Goal: Obtain resource: Download file/media

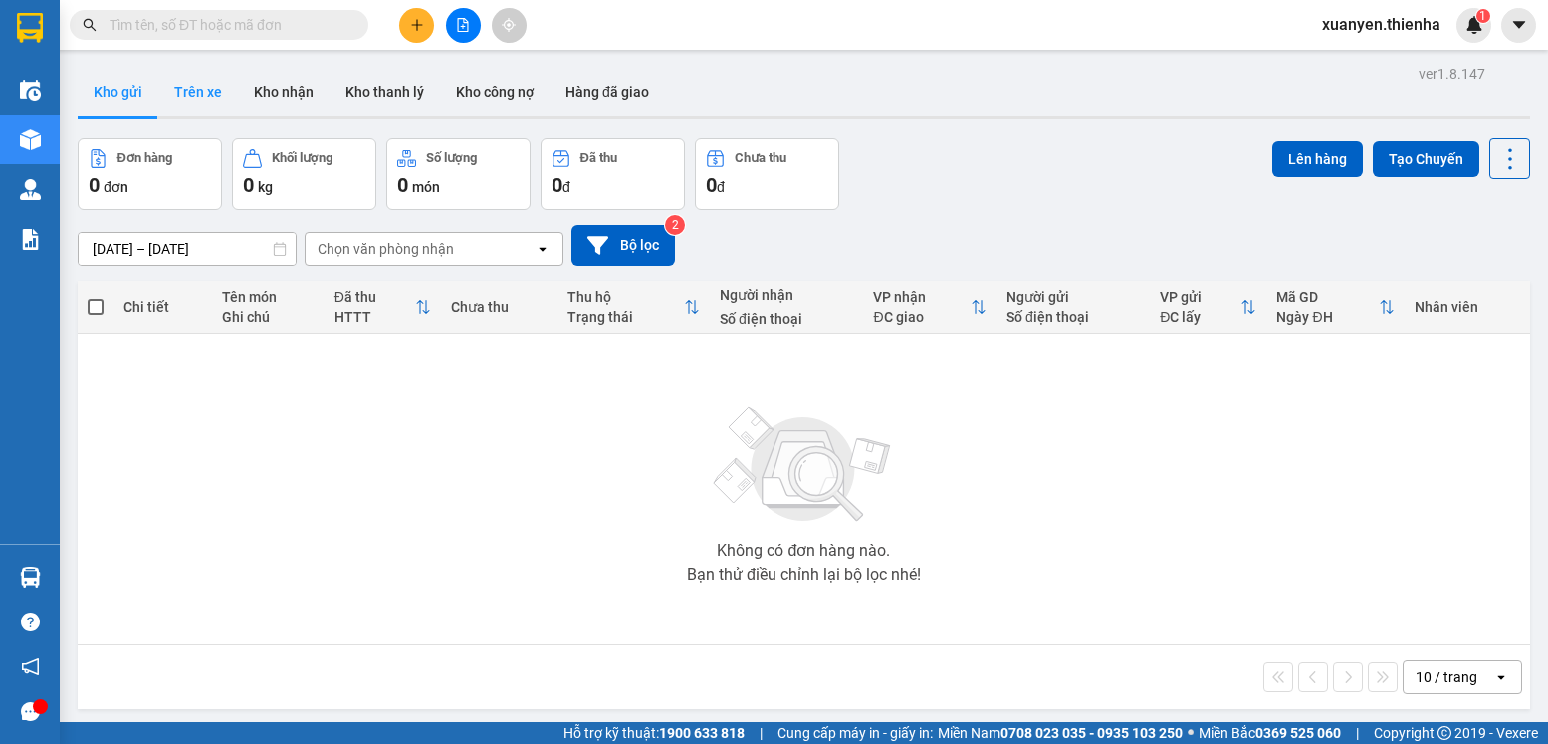
click at [202, 106] on button "Trên xe" at bounding box center [198, 92] width 80 height 48
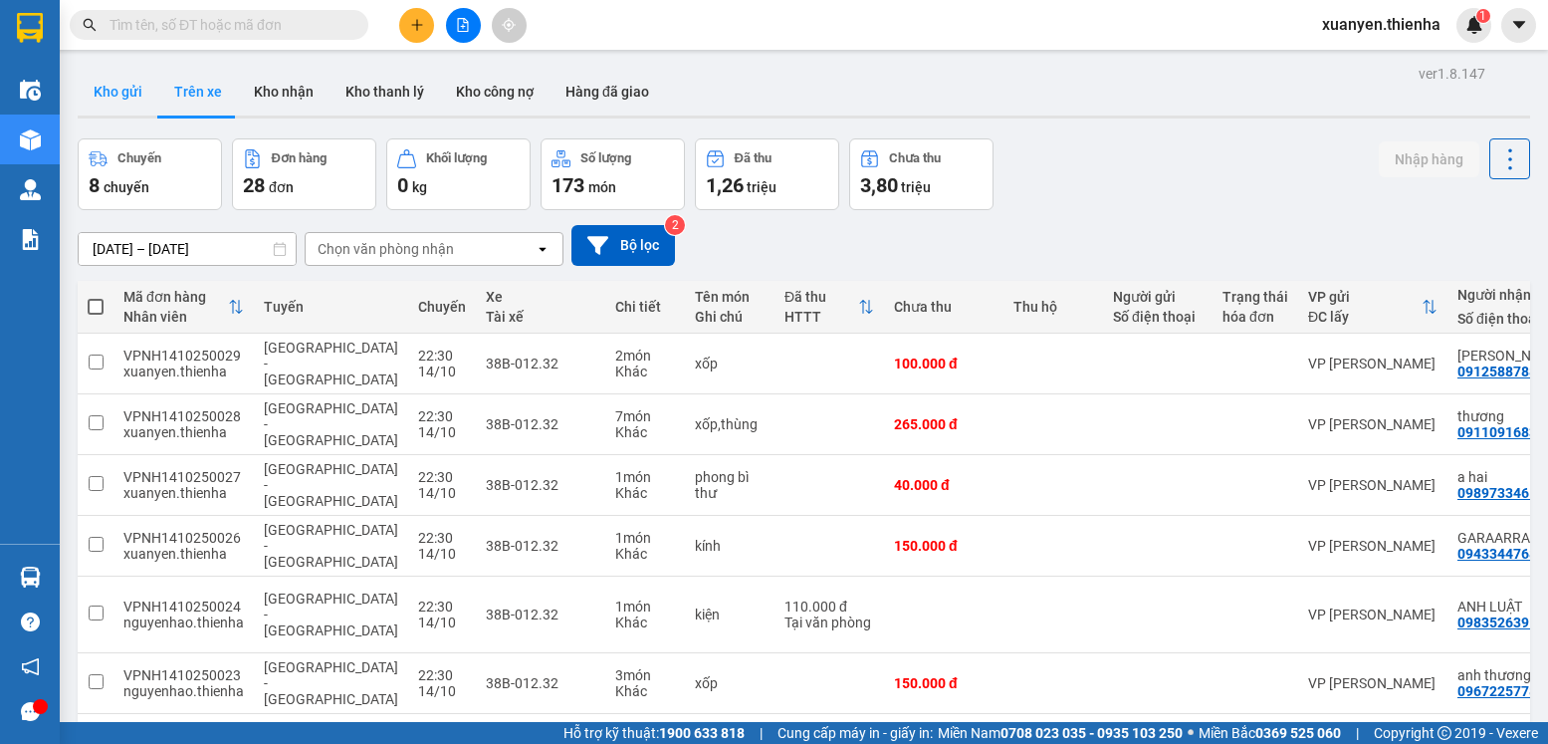
click at [127, 91] on button "Kho gửi" at bounding box center [118, 92] width 81 height 48
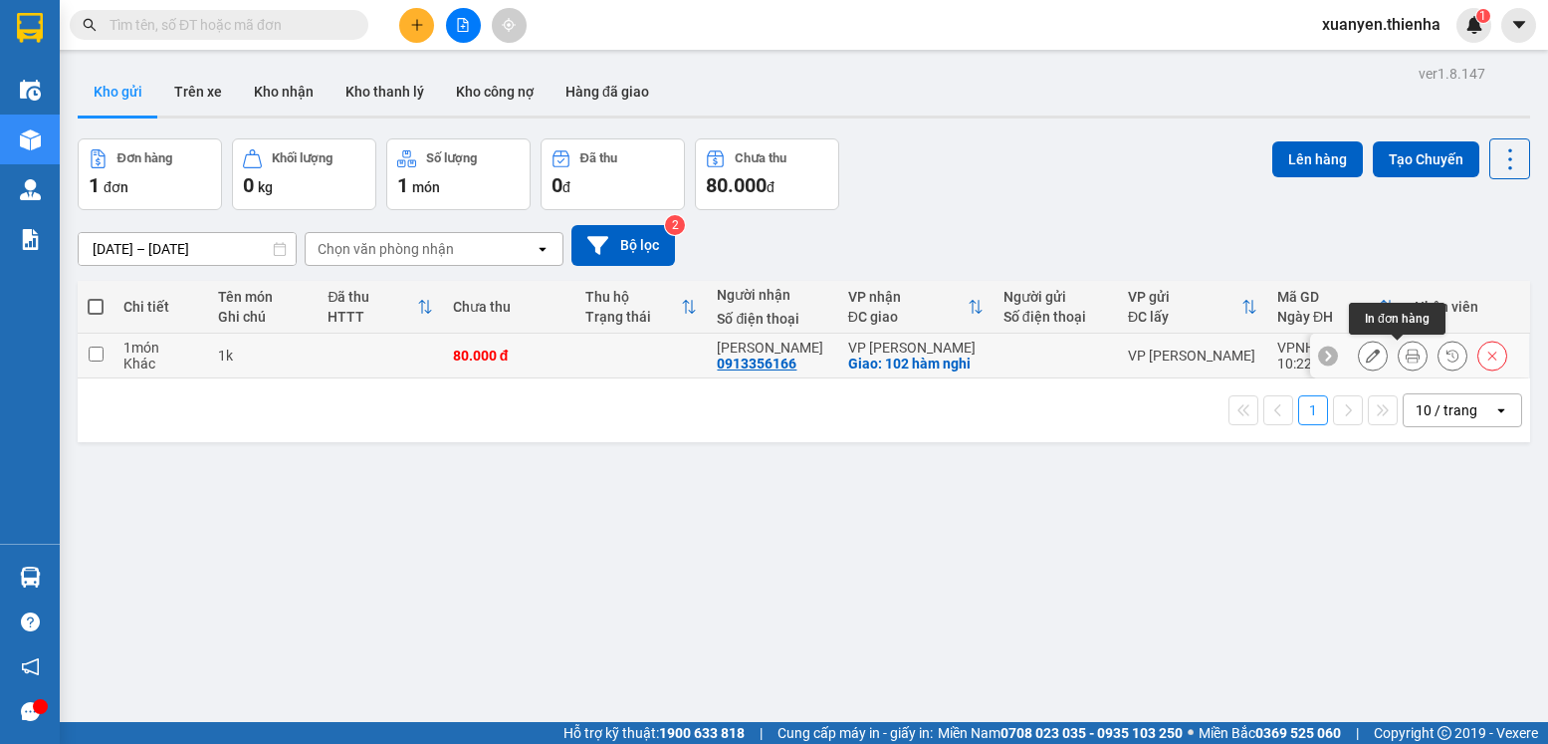
click at [1406, 358] on icon at bounding box center [1413, 355] width 14 height 14
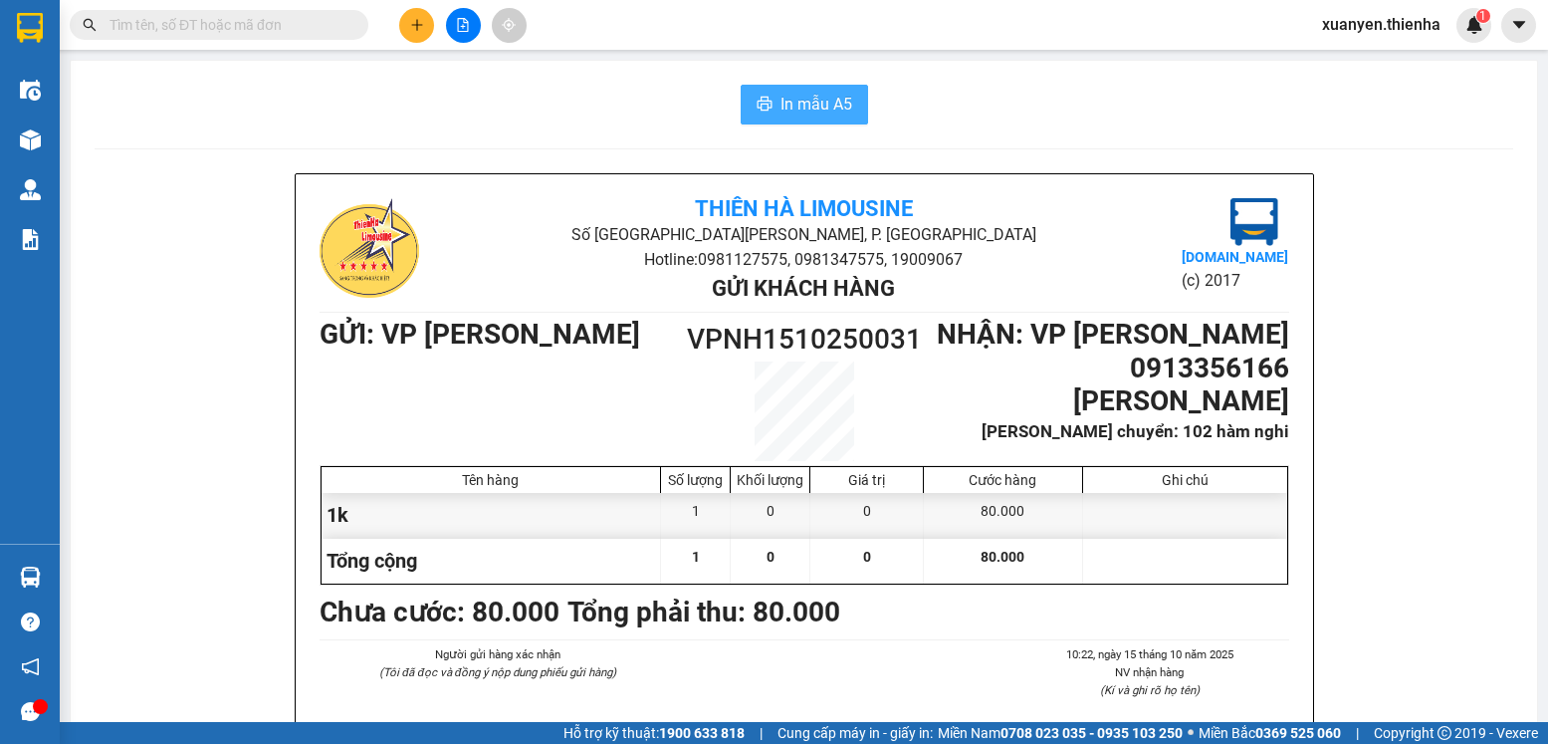
click at [799, 110] on span "In mẫu A5" at bounding box center [816, 104] width 72 height 25
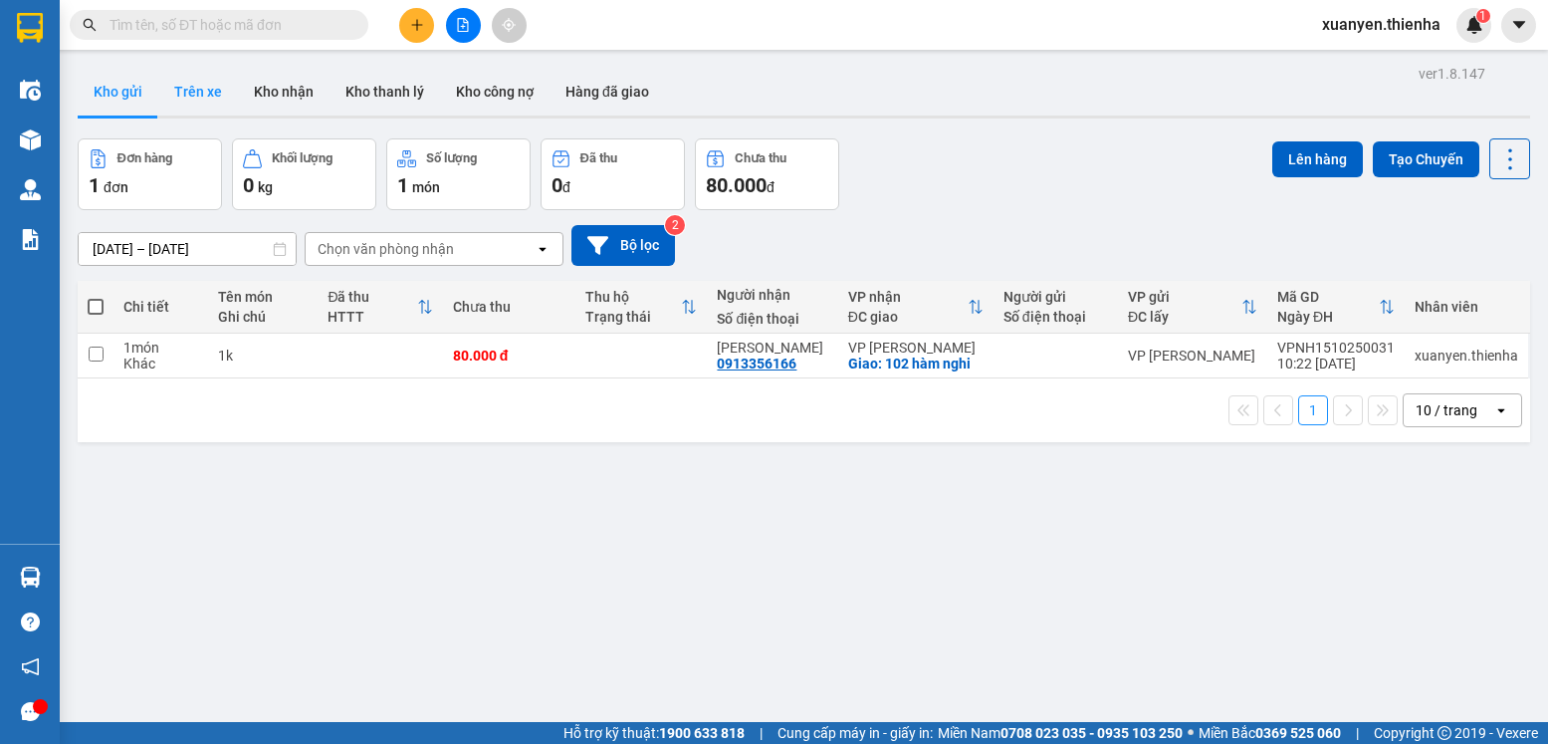
click at [216, 103] on button "Trên xe" at bounding box center [198, 92] width 80 height 48
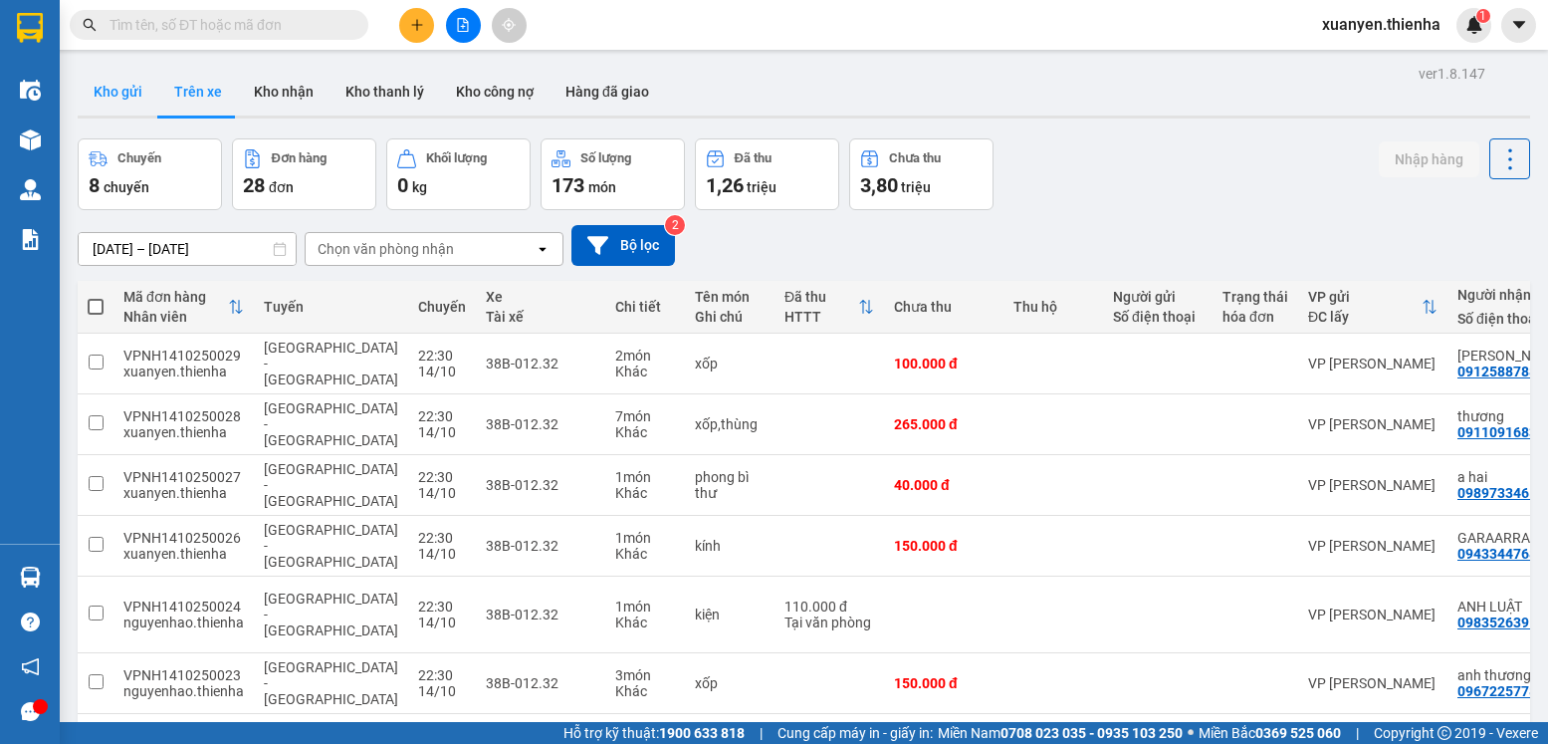
click at [137, 97] on button "Kho gửi" at bounding box center [118, 92] width 81 height 48
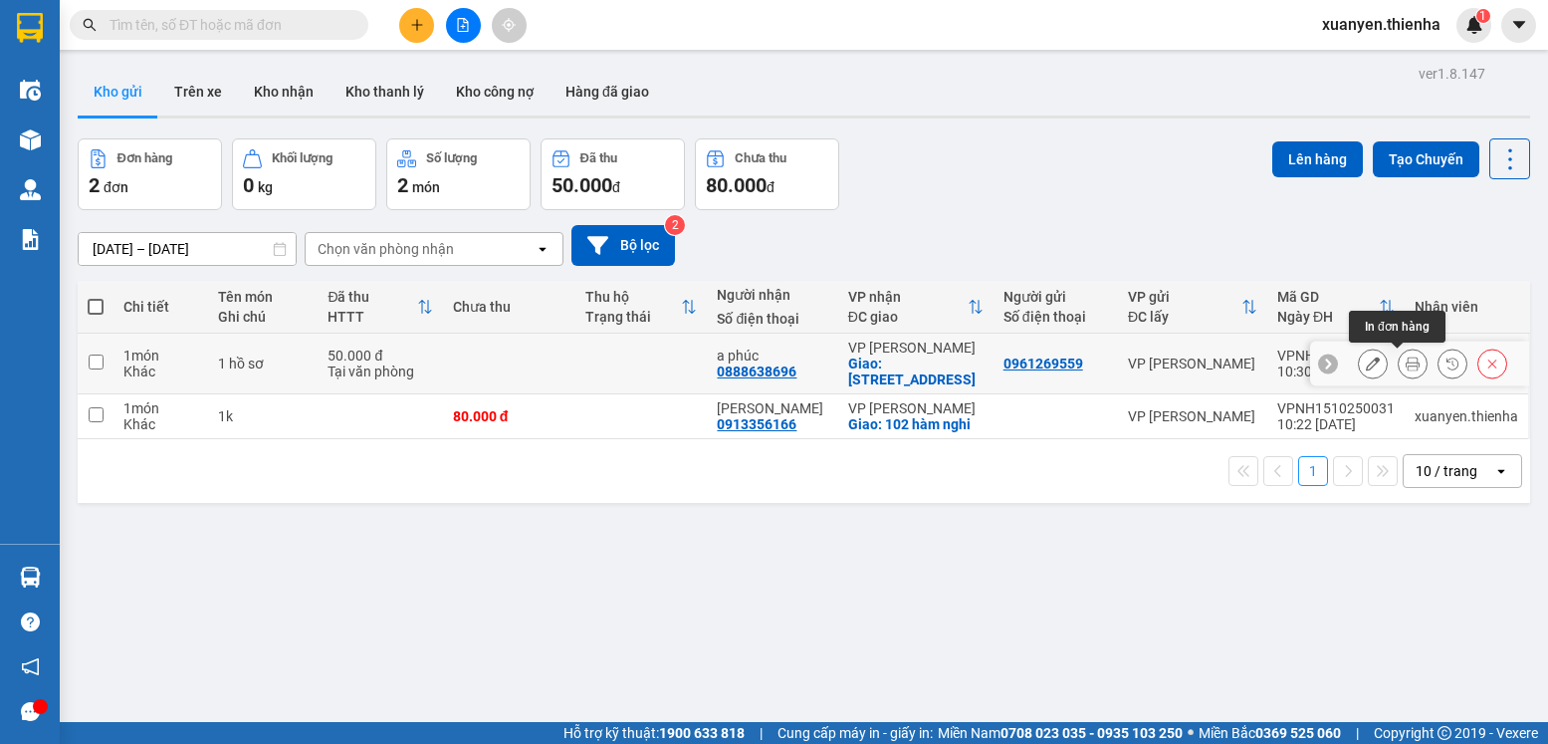
click at [1399, 363] on button at bounding box center [1413, 363] width 28 height 35
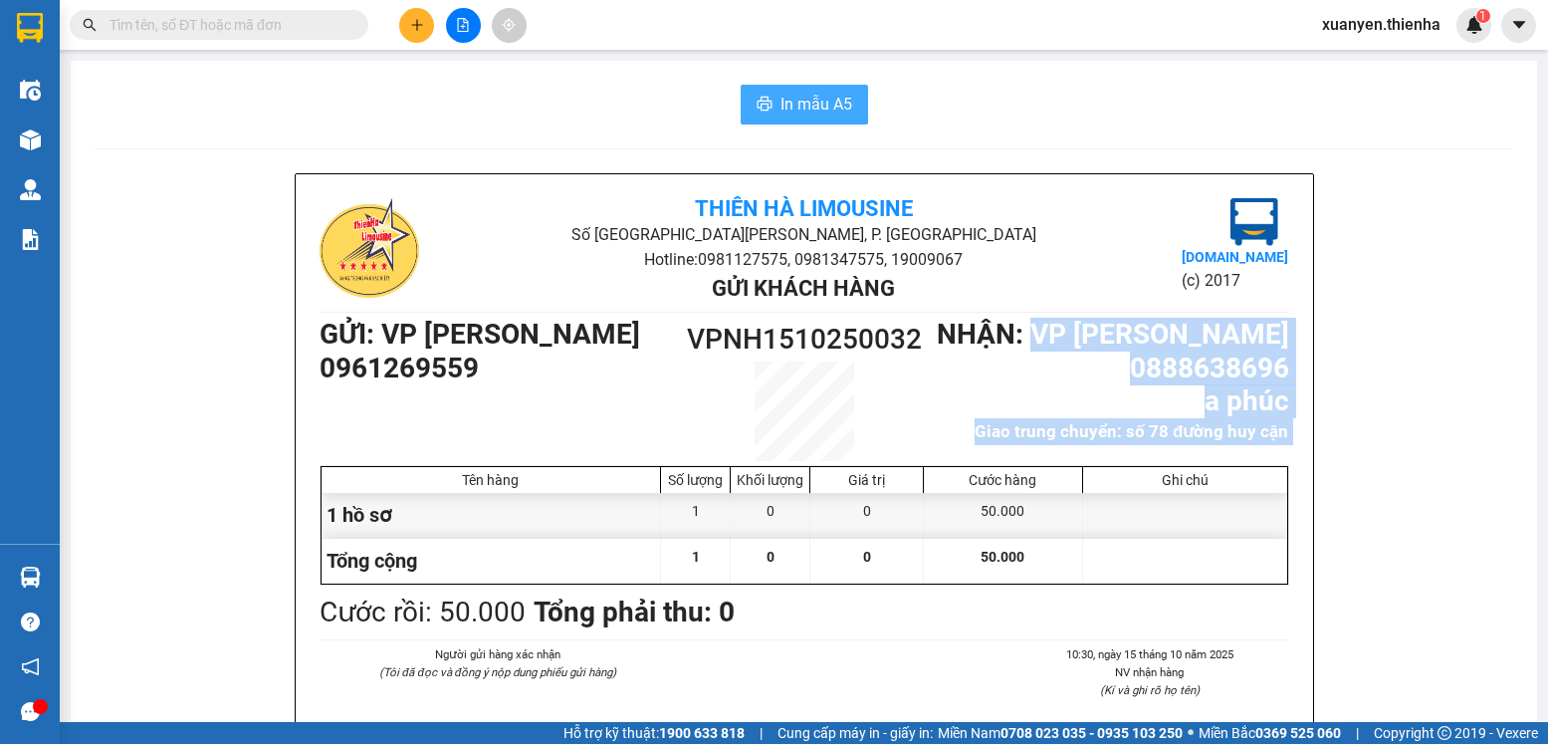
click at [793, 110] on span "In mẫu A5" at bounding box center [816, 104] width 72 height 25
